Goal: Communication & Community: Answer question/provide support

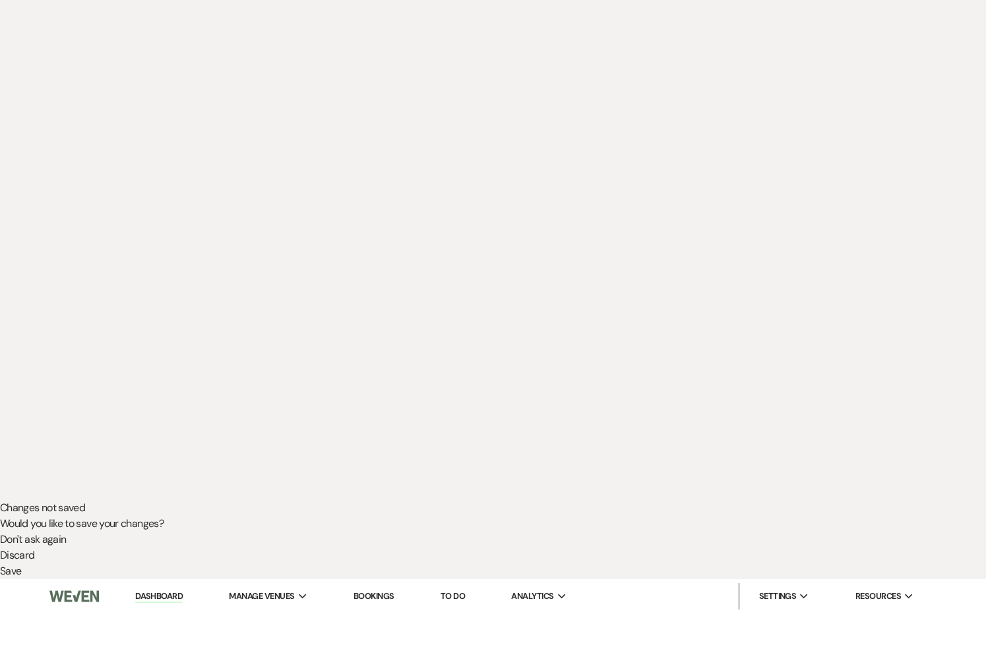
scroll to position [157, 0]
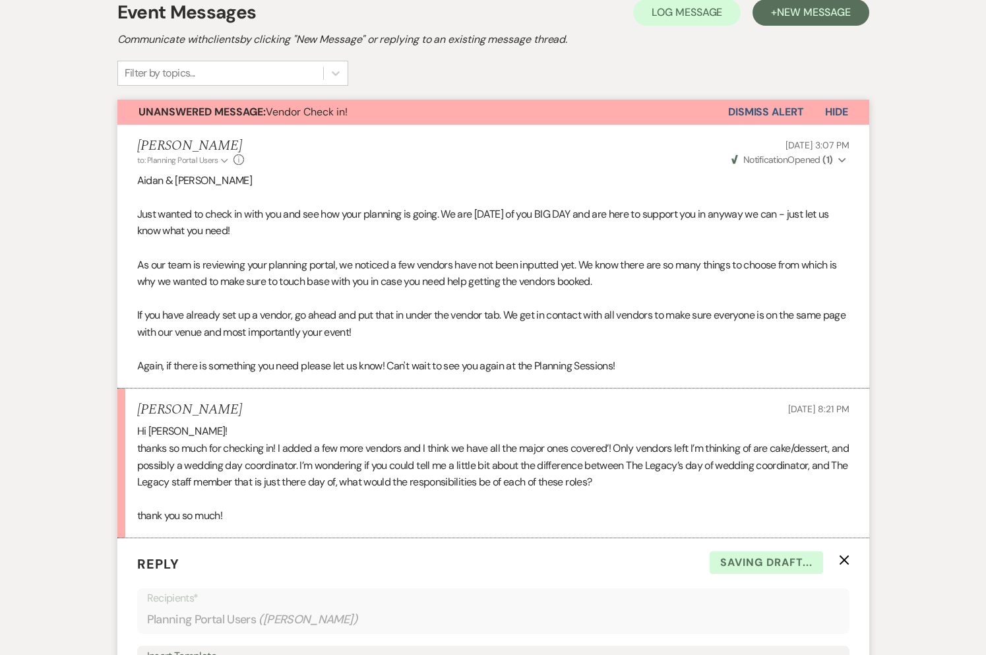
scroll to position [1057, 0]
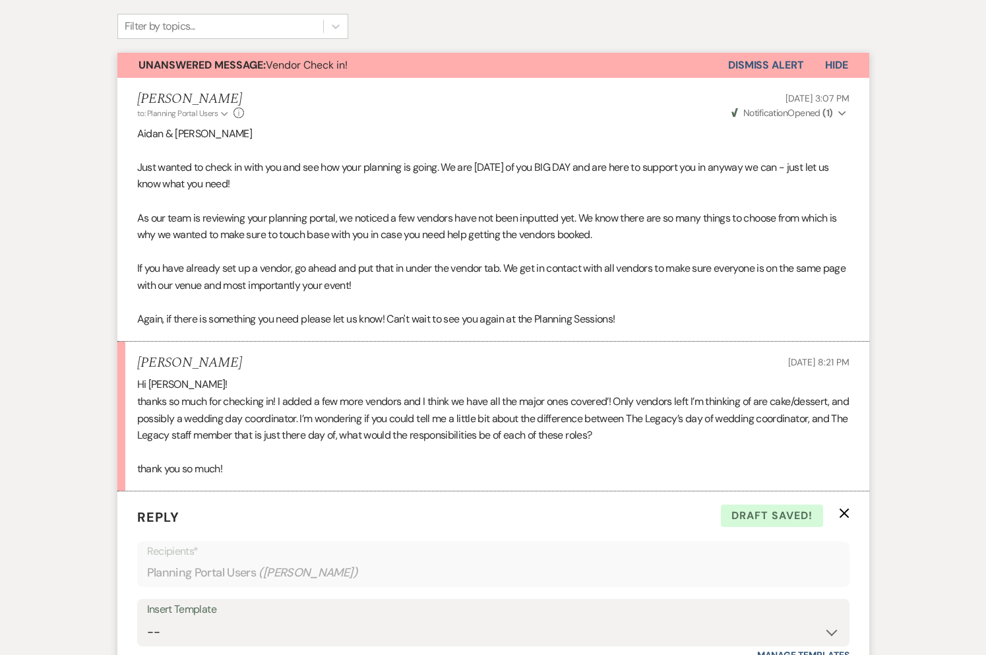
drag, startPoint x: 416, startPoint y: 526, endPoint x: 344, endPoint y: 529, distance: 72.6
drag, startPoint x: 334, startPoint y: 544, endPoint x: 379, endPoint y: 552, distance: 45.7
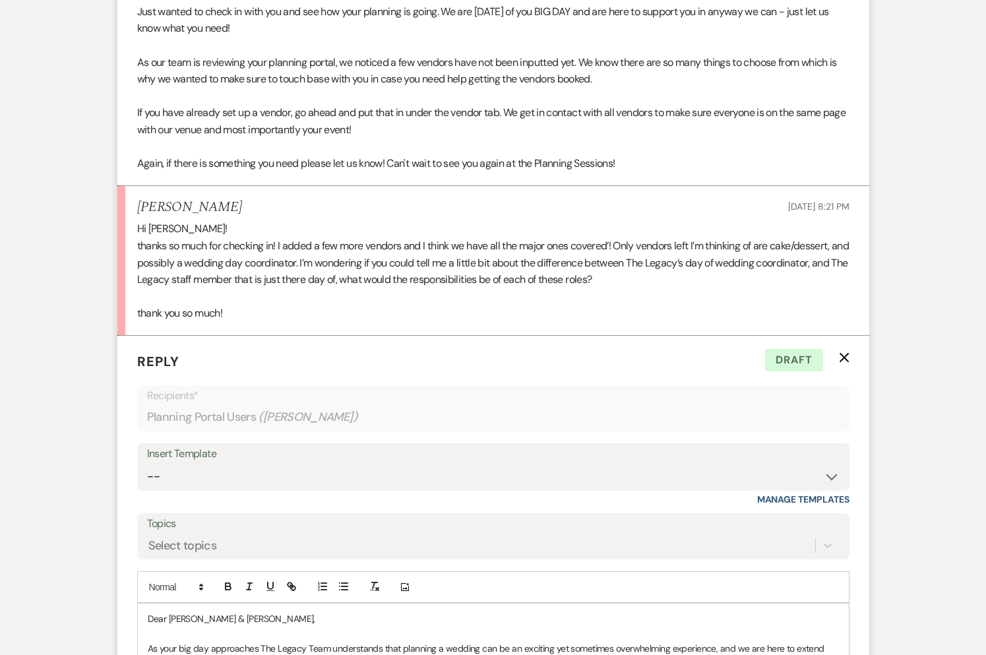
scroll to position [1214, 0]
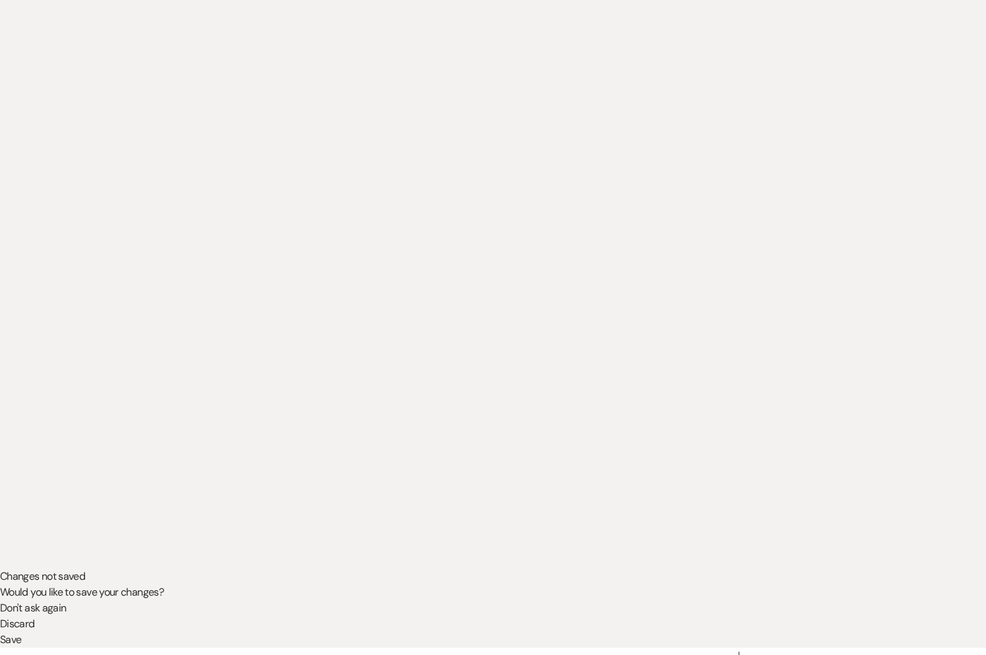
scroll to position [0, 0]
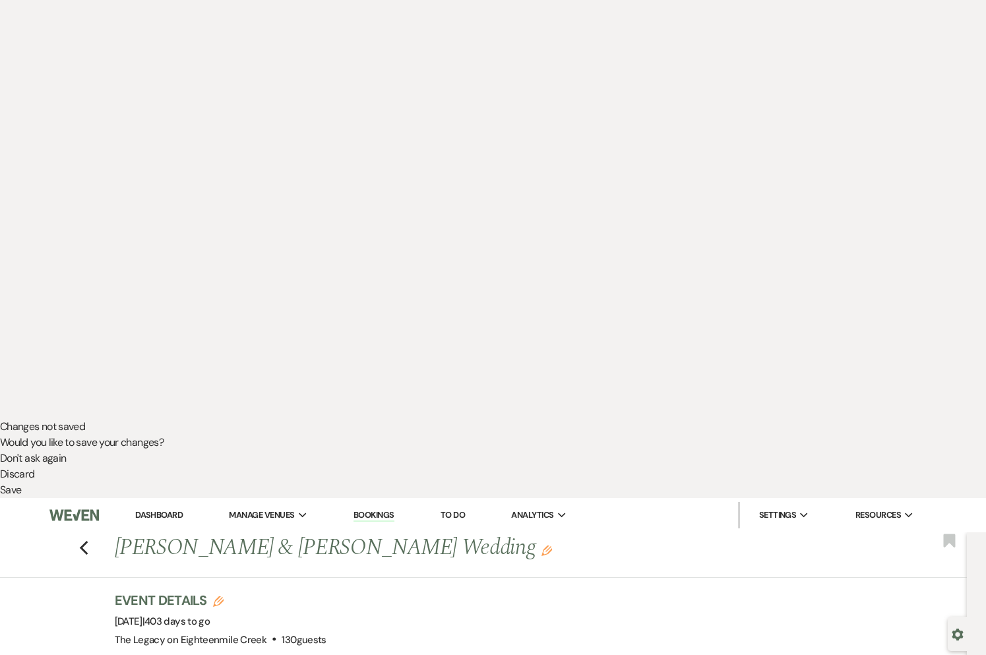
scroll to position [234, 0]
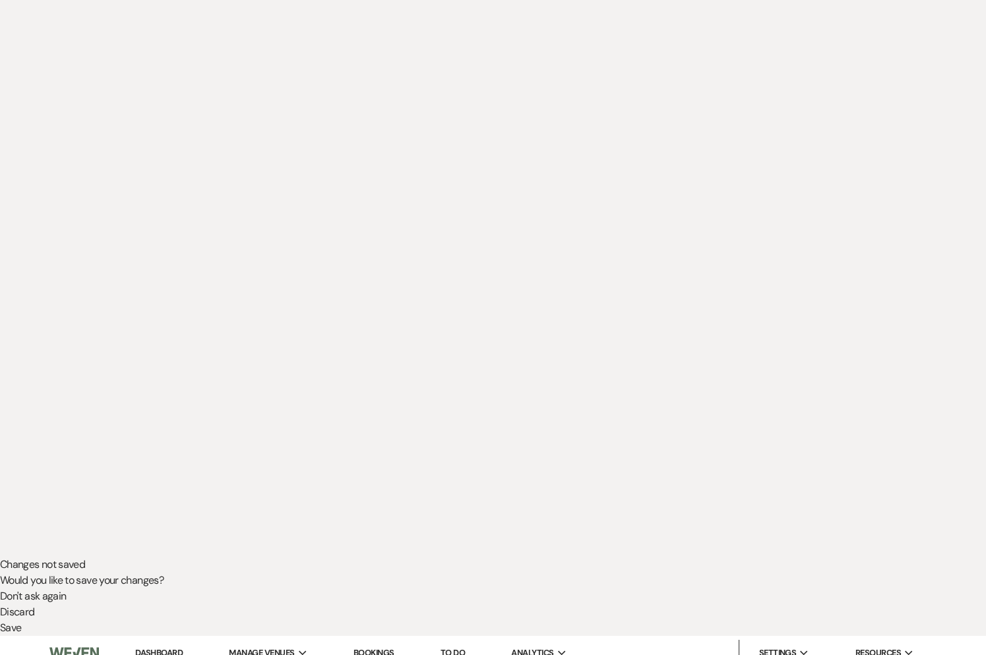
scroll to position [0, 0]
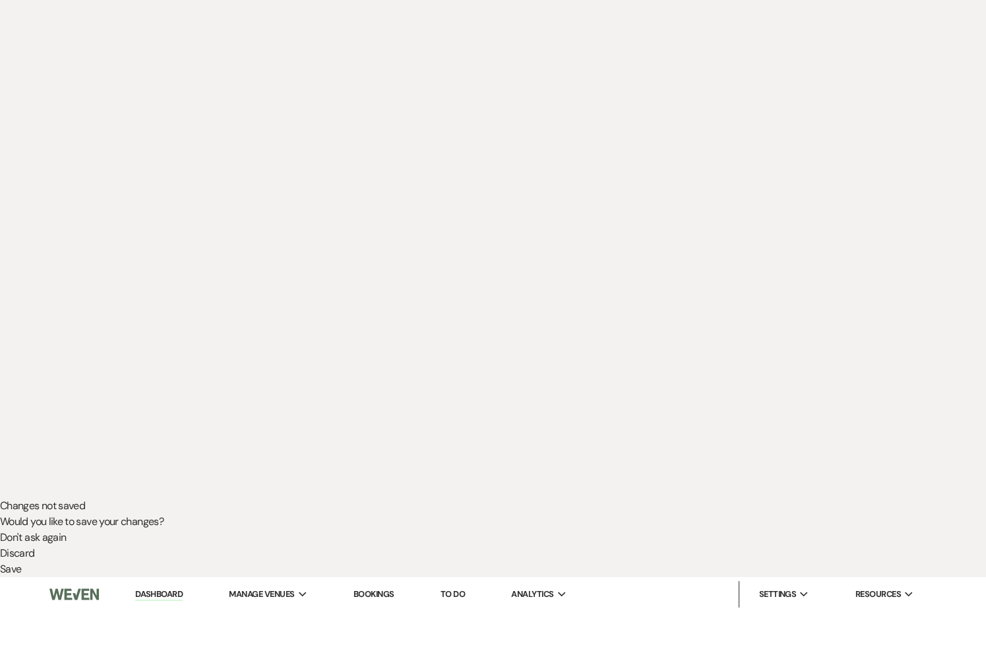
type input "[PERSON_NAME]"
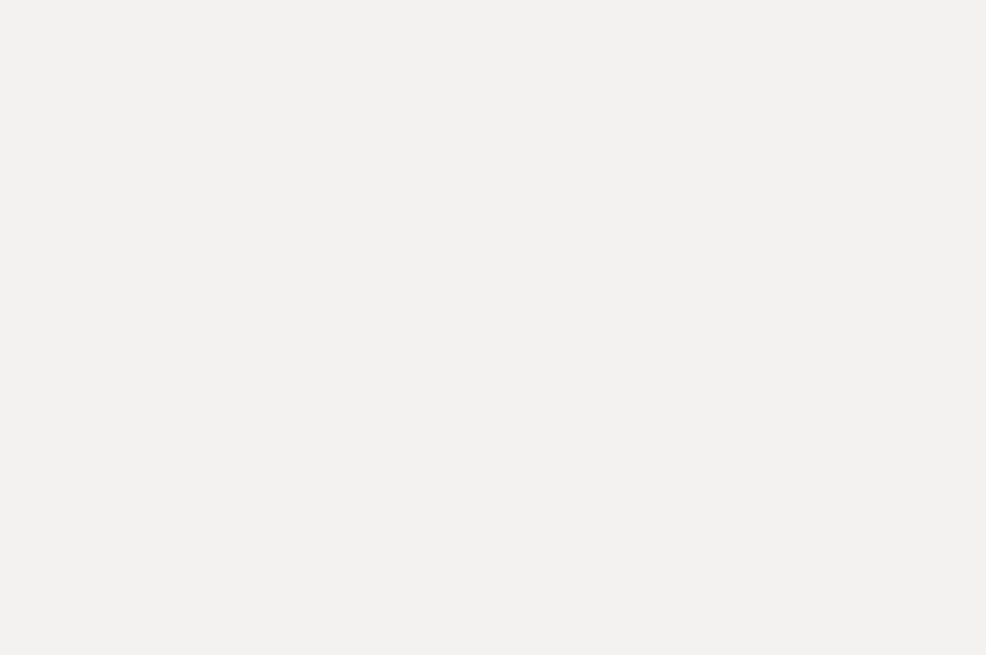
select select "8"
select select "10"
select select "8"
select select "6"
type input "[PERSON_NAME]"
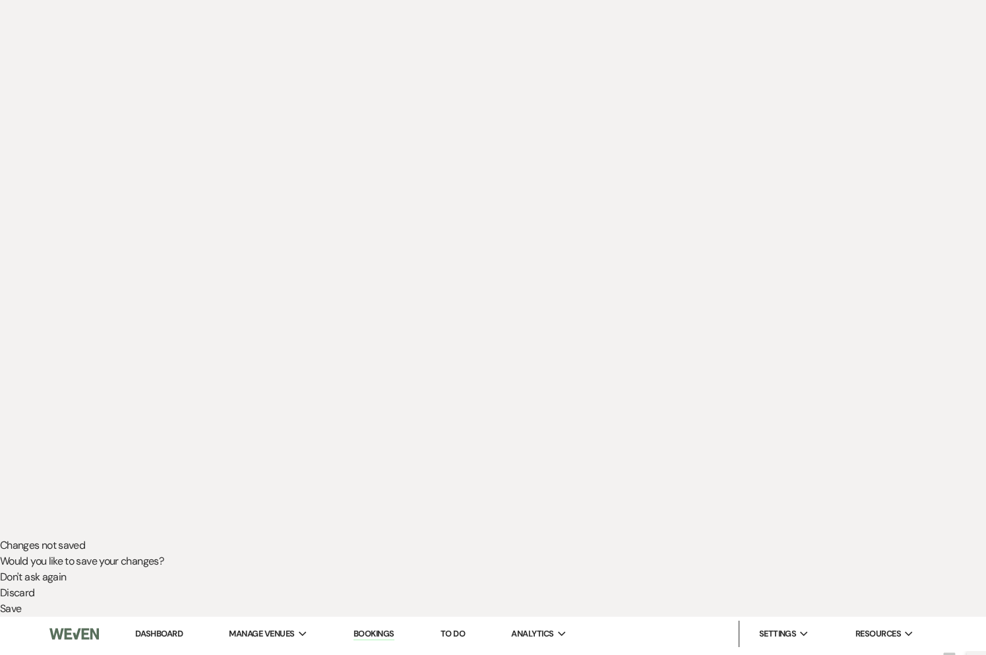
scroll to position [129, 0]
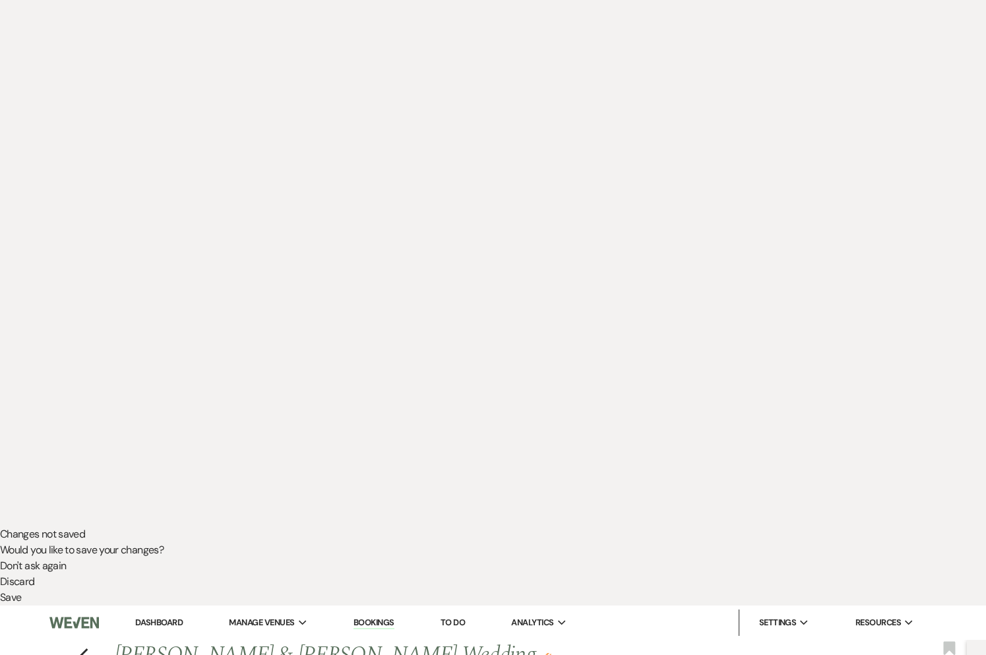
type input "Quick layout question"
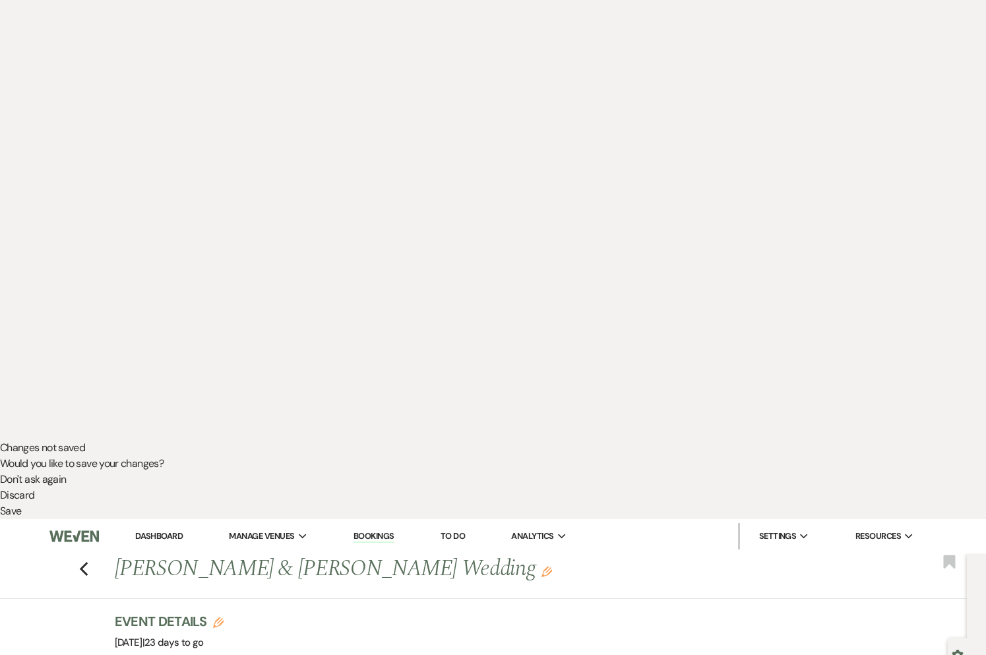
scroll to position [242, 0]
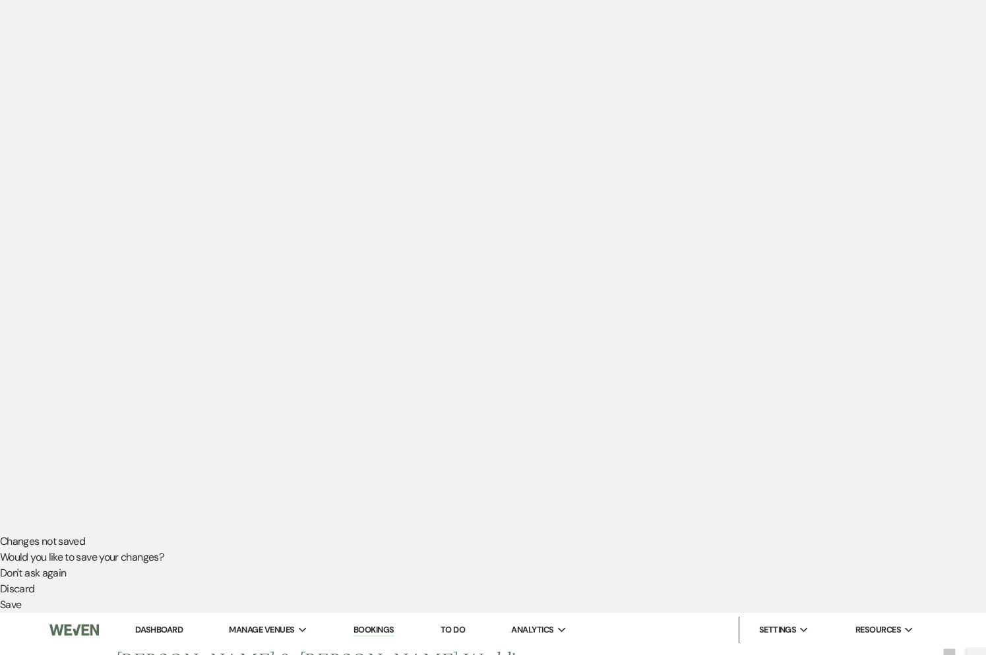
scroll to position [0, 0]
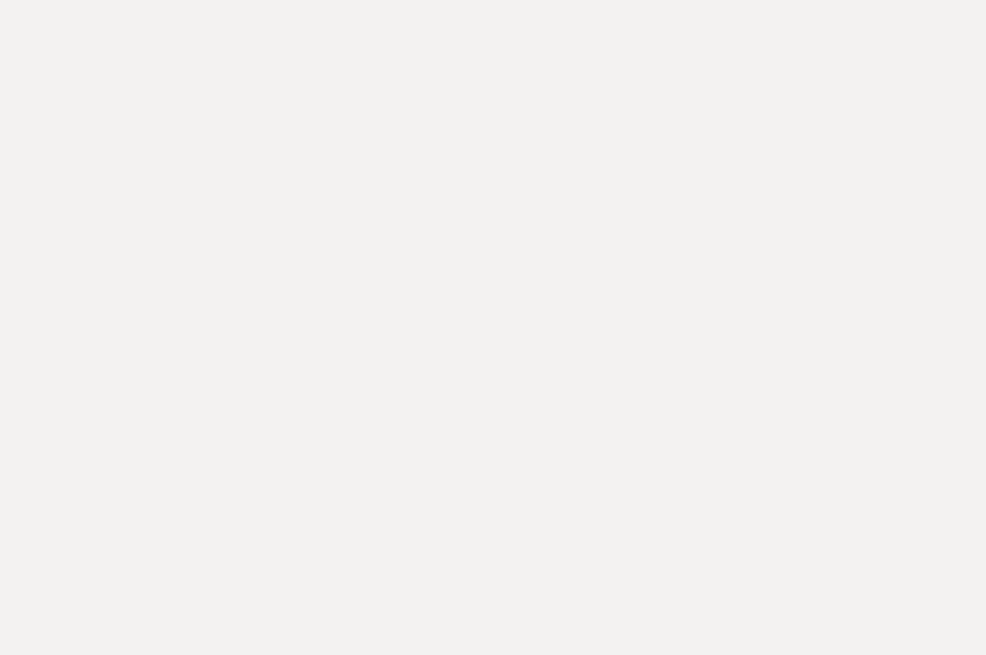
drag, startPoint x: 133, startPoint y: 258, endPoint x: 162, endPoint y: 268, distance: 30.9
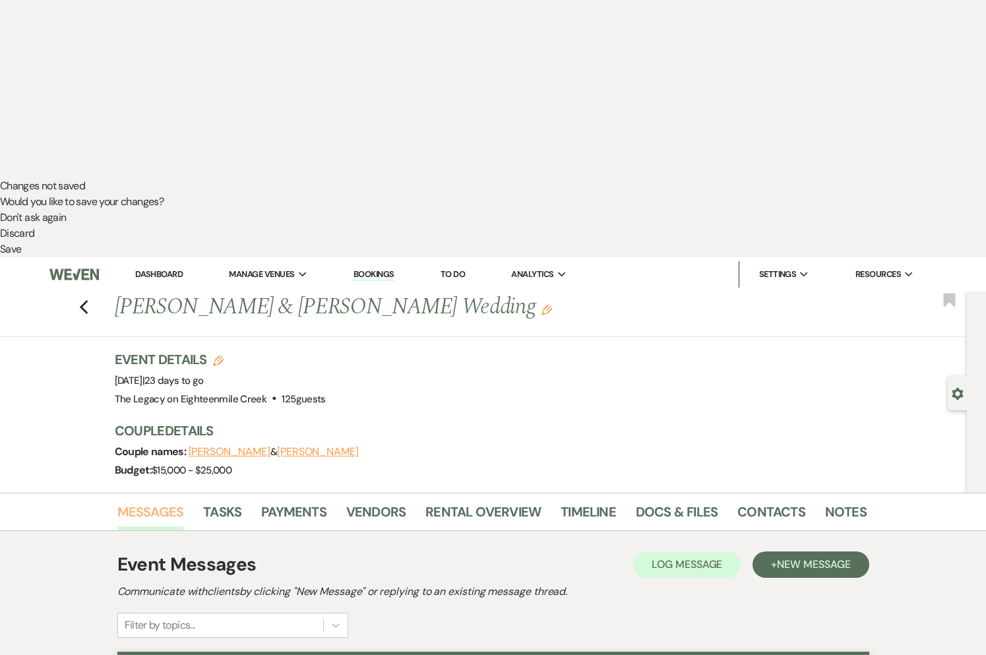
scroll to position [515, 0]
